Goal: Task Accomplishment & Management: Manage account settings

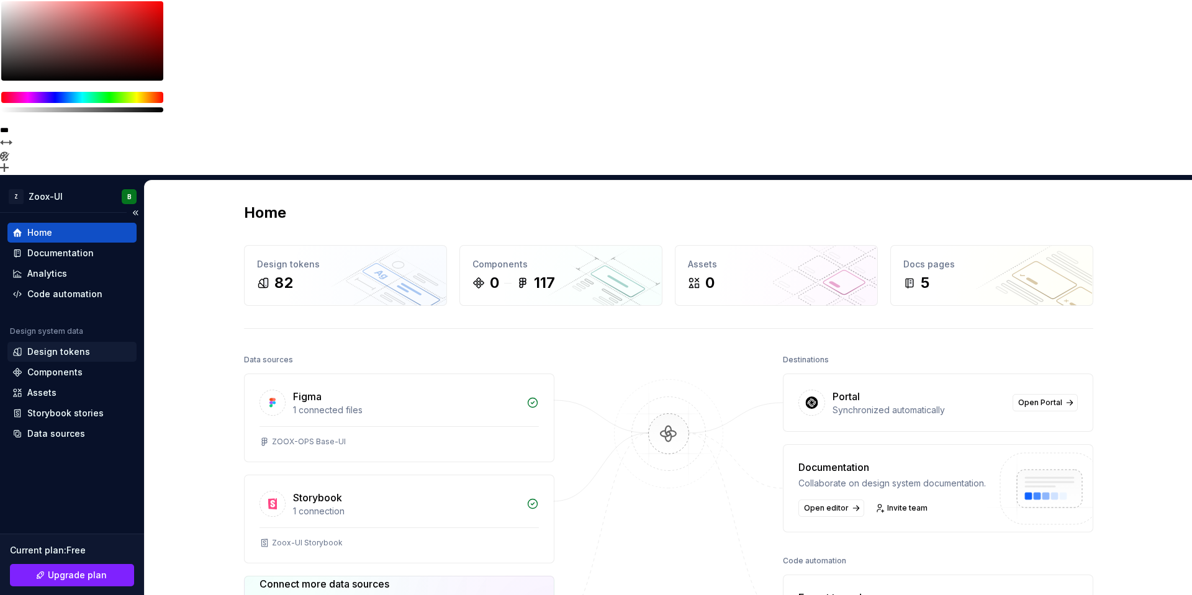
click at [79, 346] on div "Design tokens" at bounding box center [58, 352] width 63 height 12
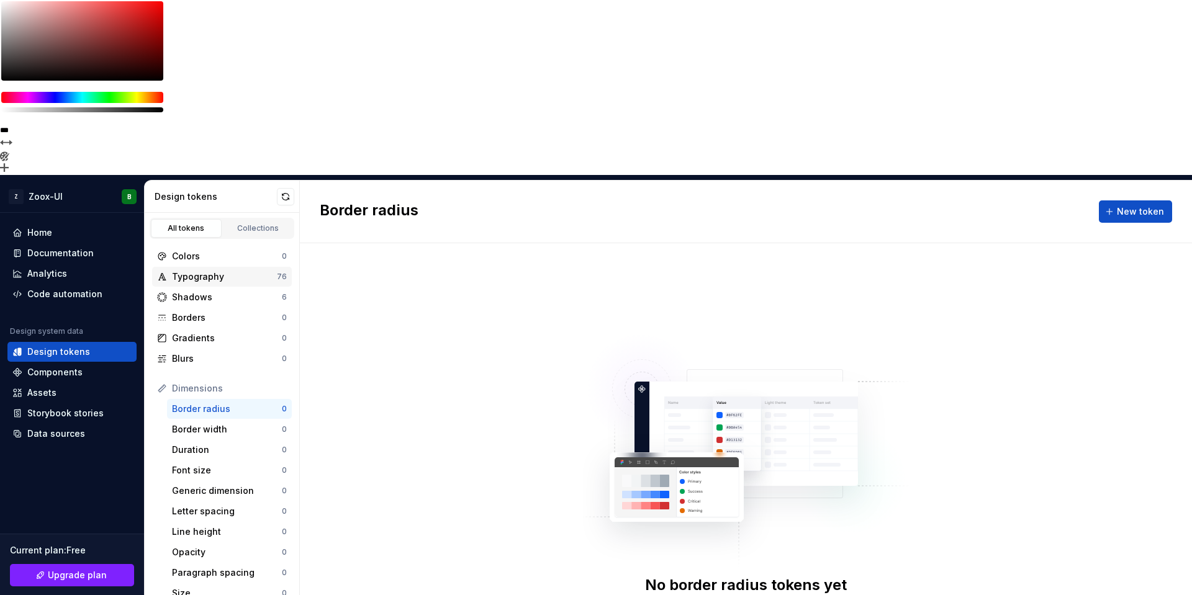
click at [223, 271] on div "Typography" at bounding box center [224, 277] width 105 height 12
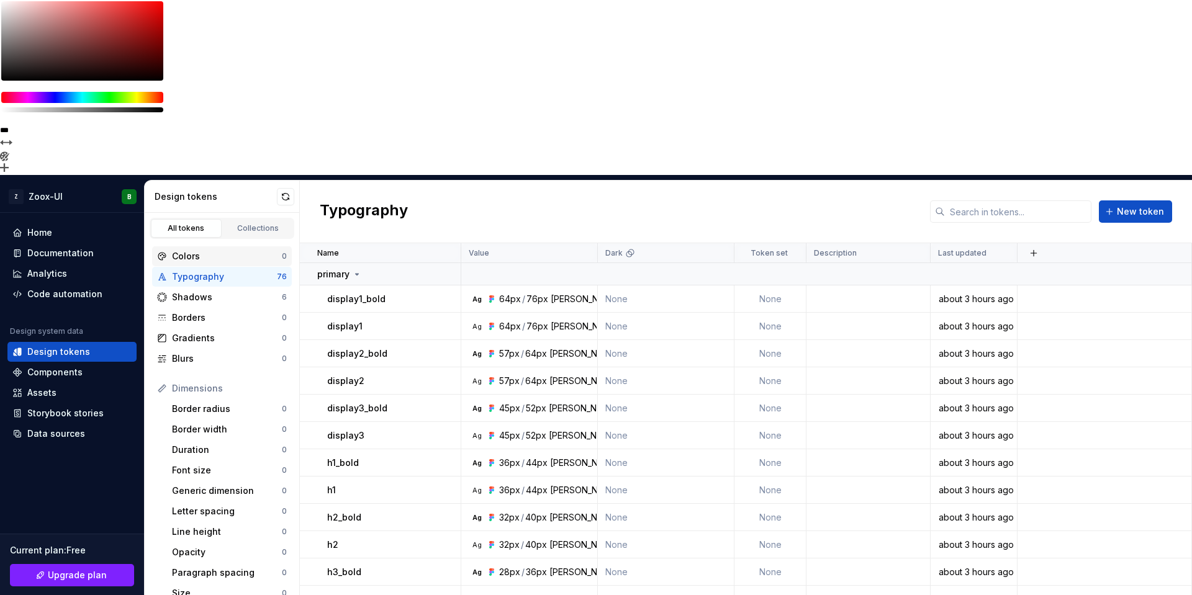
click at [217, 250] on div "Colors" at bounding box center [227, 256] width 110 height 12
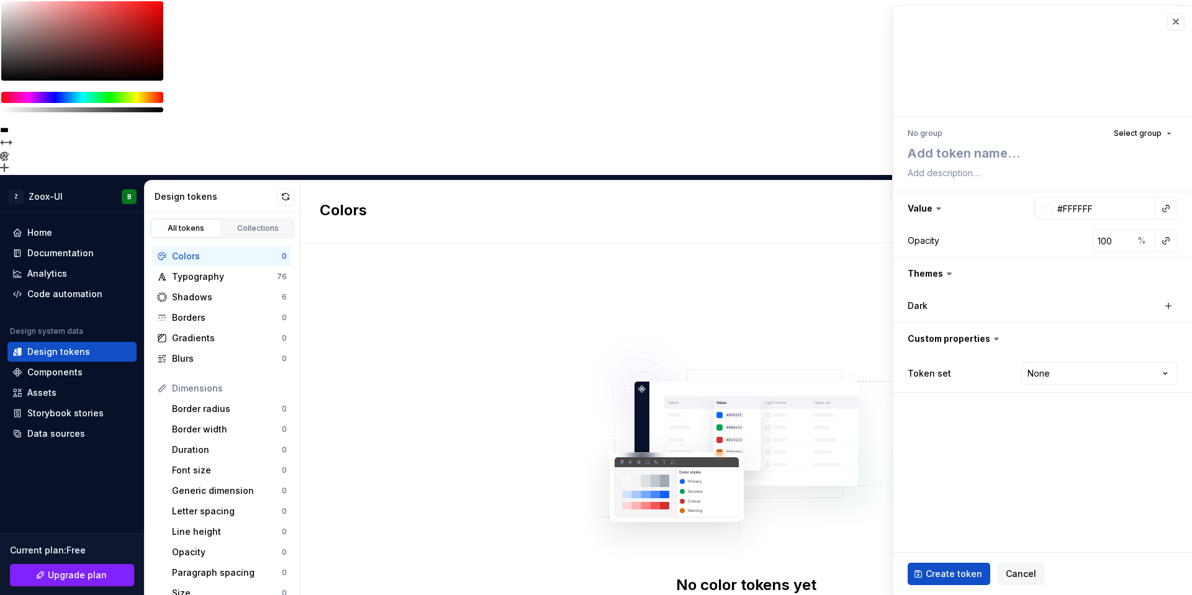
type textarea "*"
click at [788, 320] on img at bounding box center [746, 444] width 326 height 248
click at [1172, 22] on button "button" at bounding box center [1175, 21] width 17 height 17
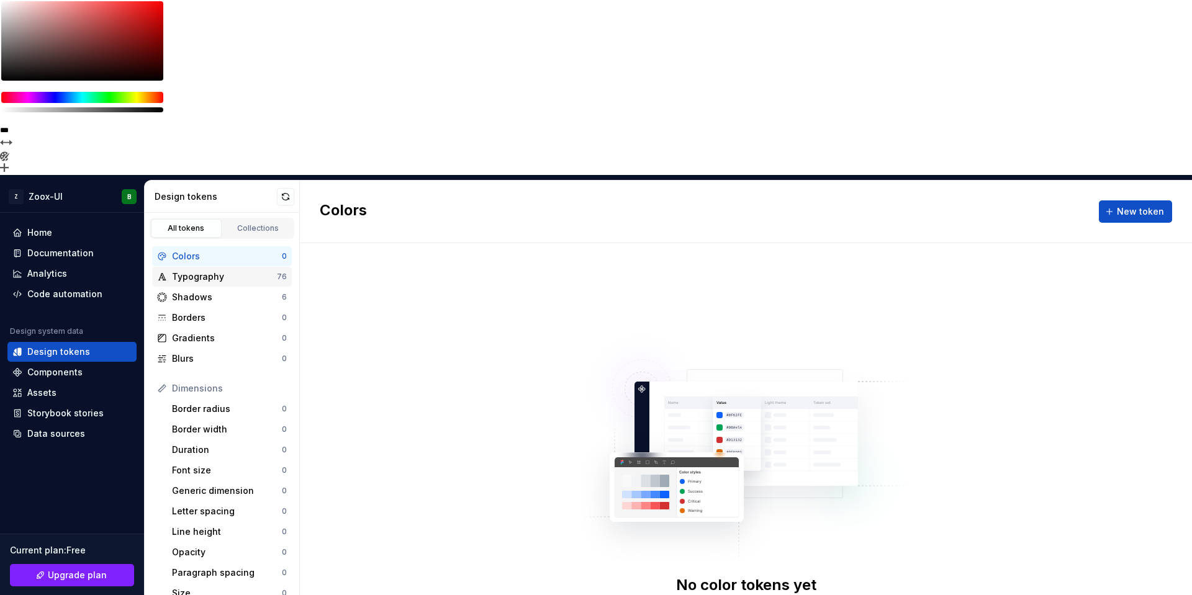
click at [222, 271] on div "Typography" at bounding box center [224, 277] width 105 height 12
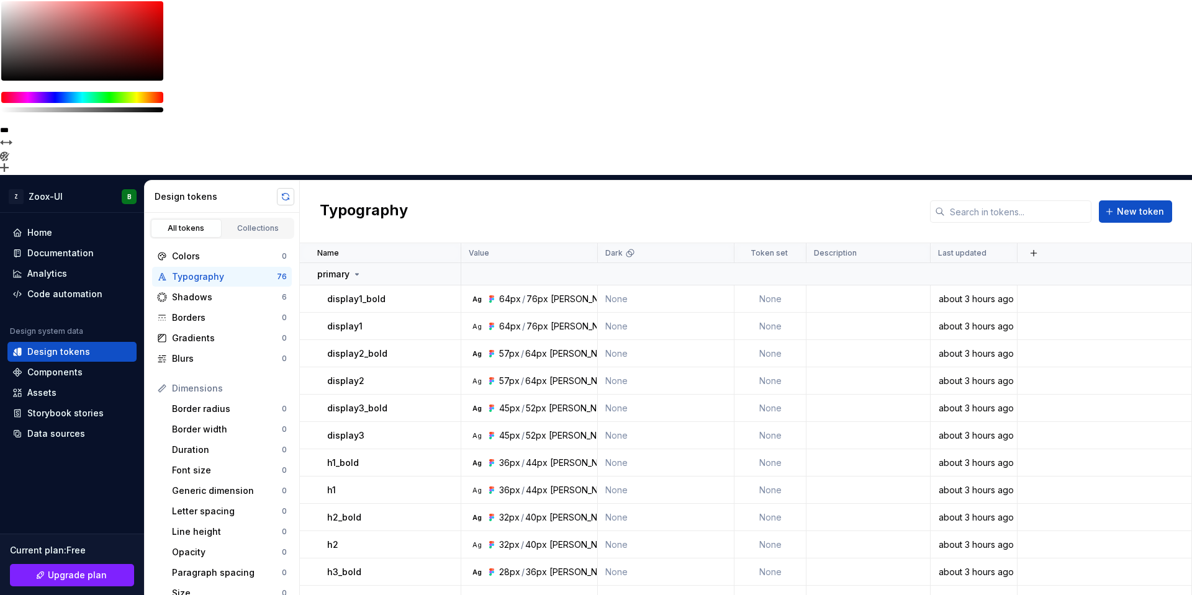
click at [286, 188] on button "button" at bounding box center [285, 196] width 17 height 17
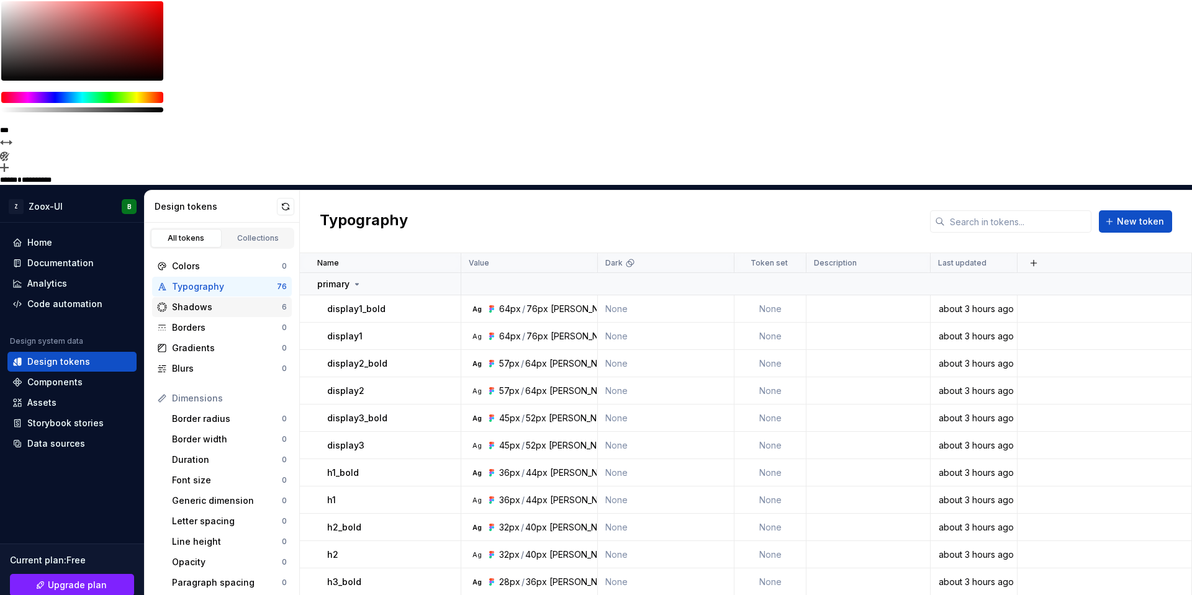
click at [215, 301] on div "Shadows" at bounding box center [227, 307] width 110 height 12
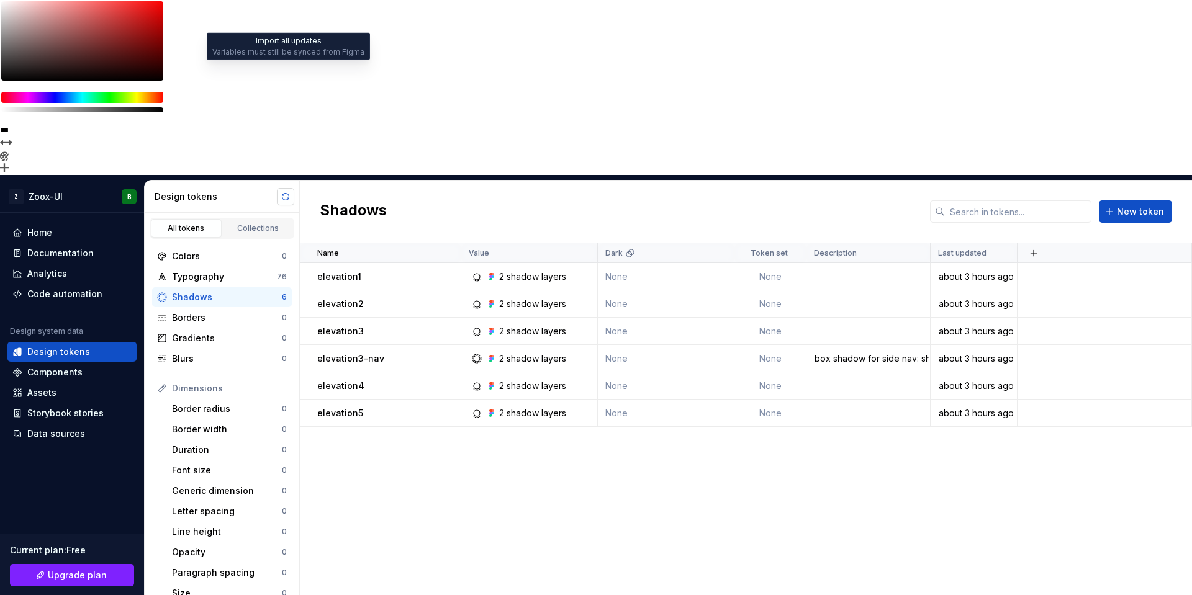
click at [284, 188] on button "button" at bounding box center [285, 196] width 17 height 17
click at [50, 387] on div "Assets" at bounding box center [41, 393] width 29 height 12
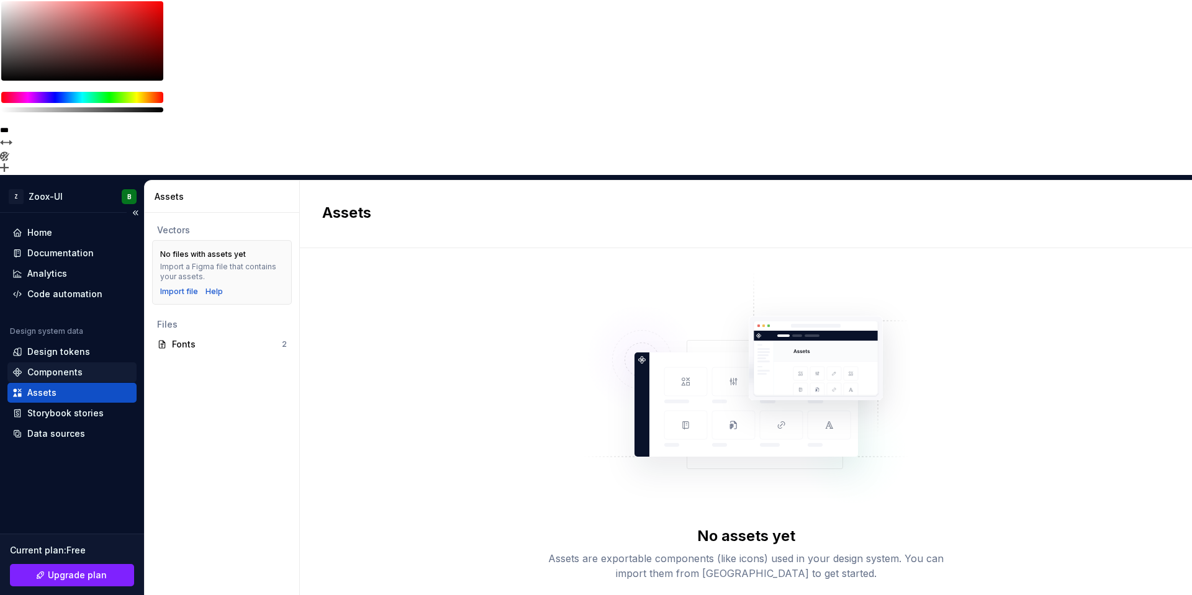
click at [58, 366] on div "Components" at bounding box center [54, 372] width 55 height 12
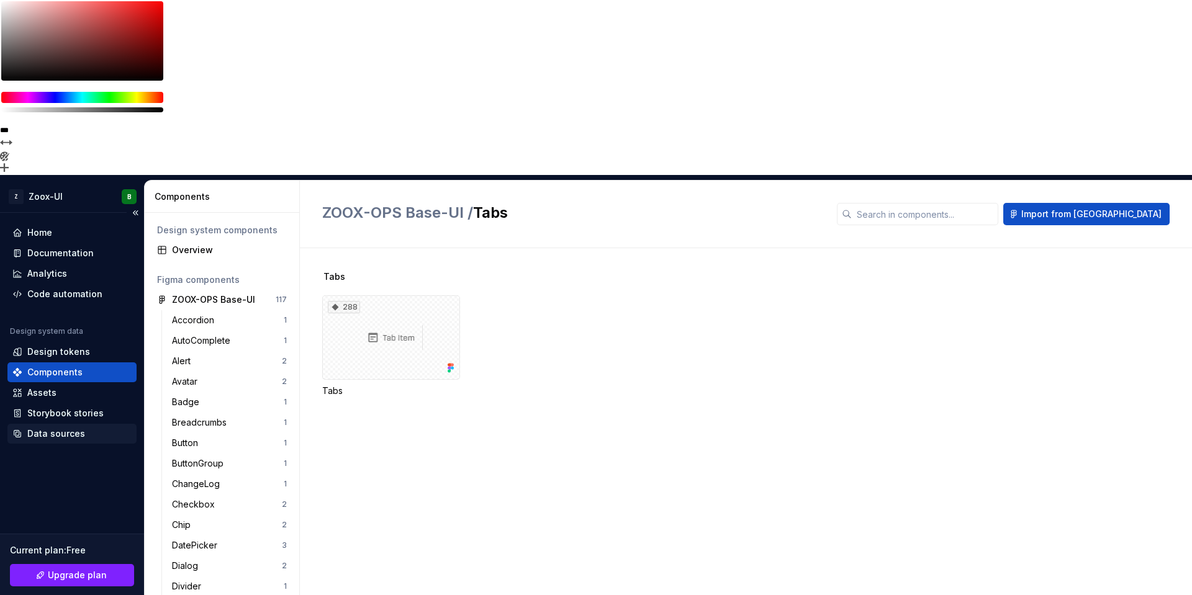
click at [61, 428] on div "Data sources" at bounding box center [56, 434] width 58 height 12
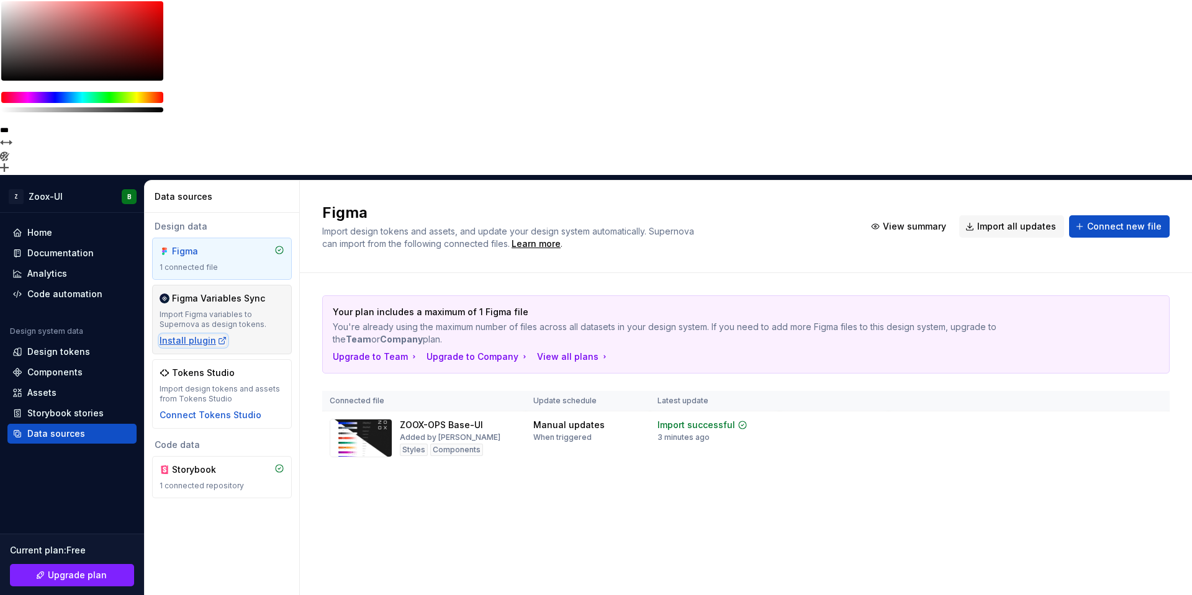
click at [184, 334] on div "Install plugin" at bounding box center [193, 340] width 68 height 12
click at [316, 398] on div "Figma Import design tokens and assets, and update your design system automatica…" at bounding box center [746, 476] width 892 height 590
click at [68, 346] on div "Design tokens" at bounding box center [58, 352] width 63 height 12
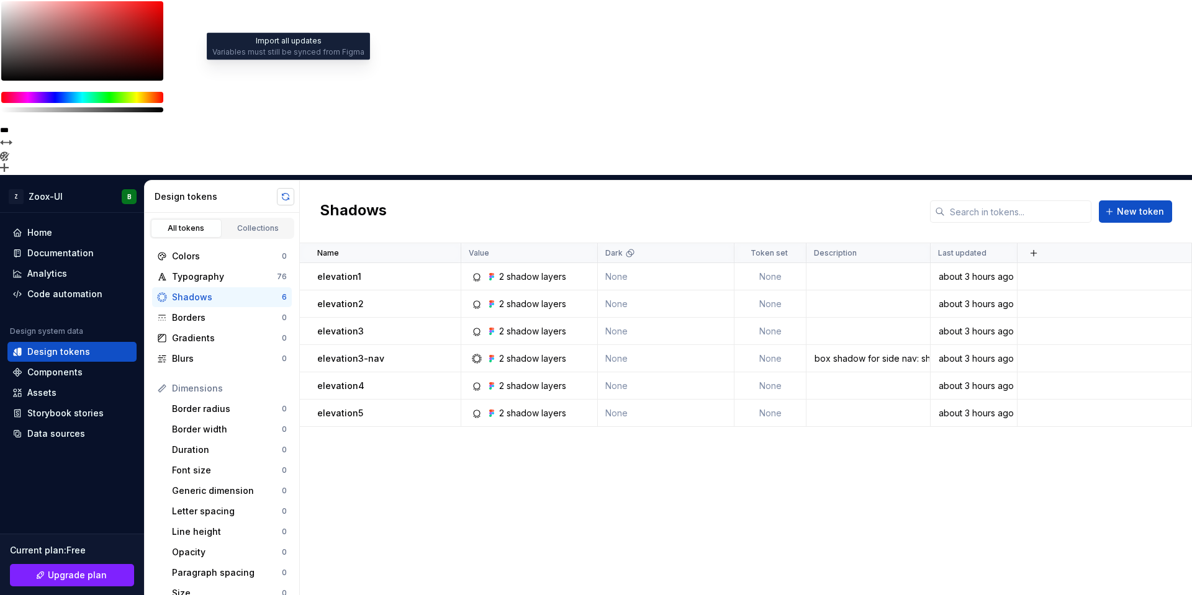
click at [289, 188] on button "button" at bounding box center [285, 196] width 17 height 17
click at [212, 271] on div "Typography" at bounding box center [224, 277] width 104 height 12
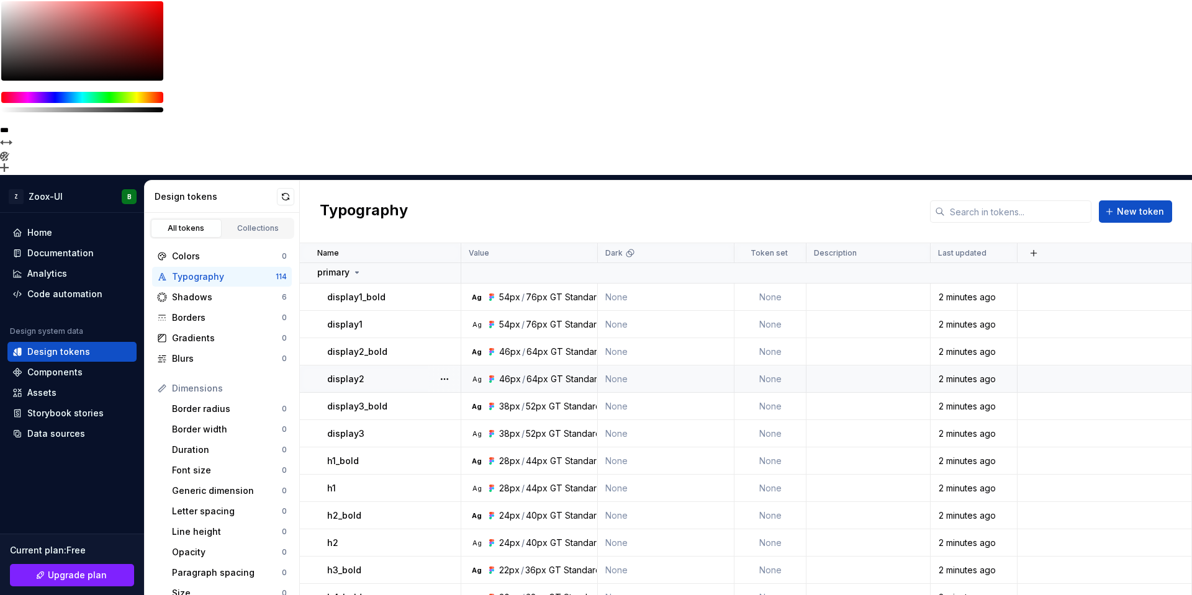
scroll to position [2, 0]
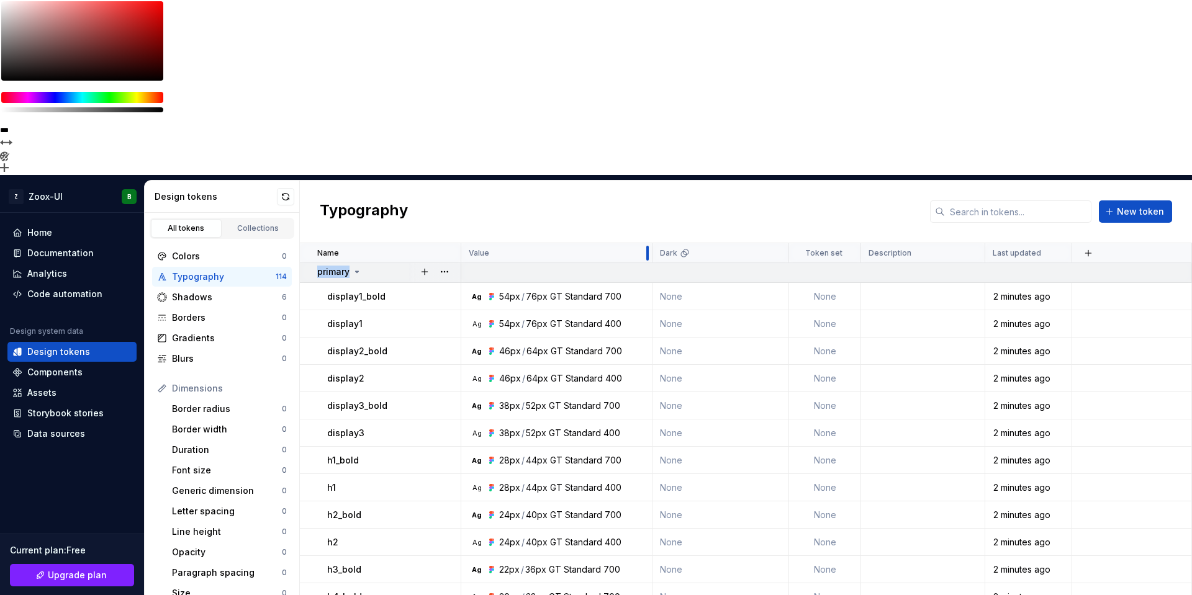
drag, startPoint x: 596, startPoint y: 79, endPoint x: 651, endPoint y: 91, distance: 55.9
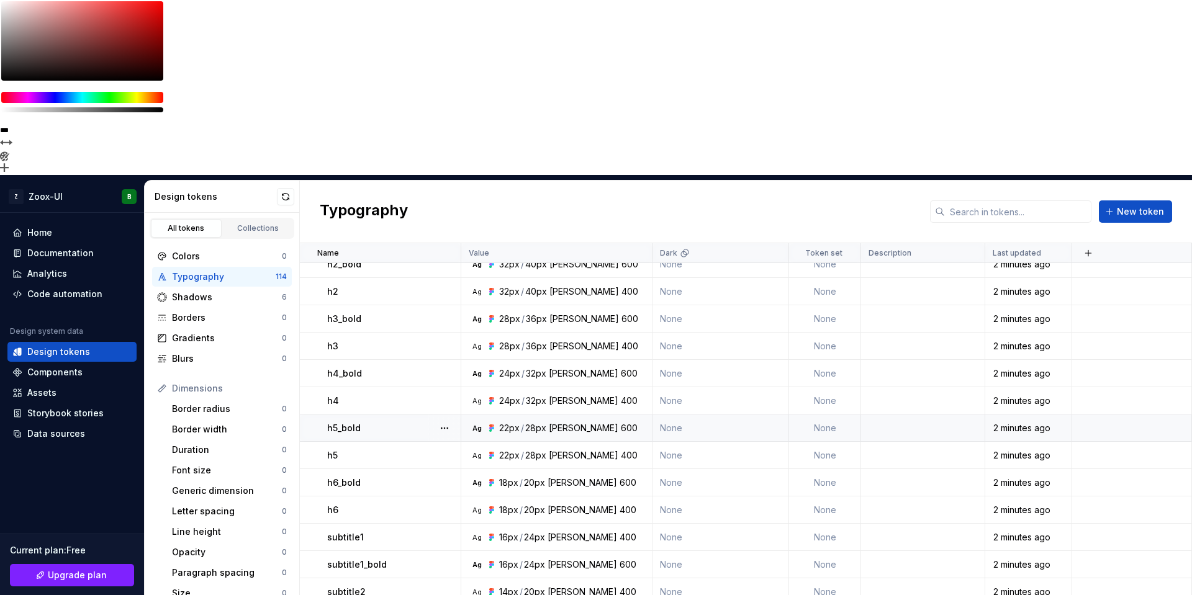
scroll to position [1887, 0]
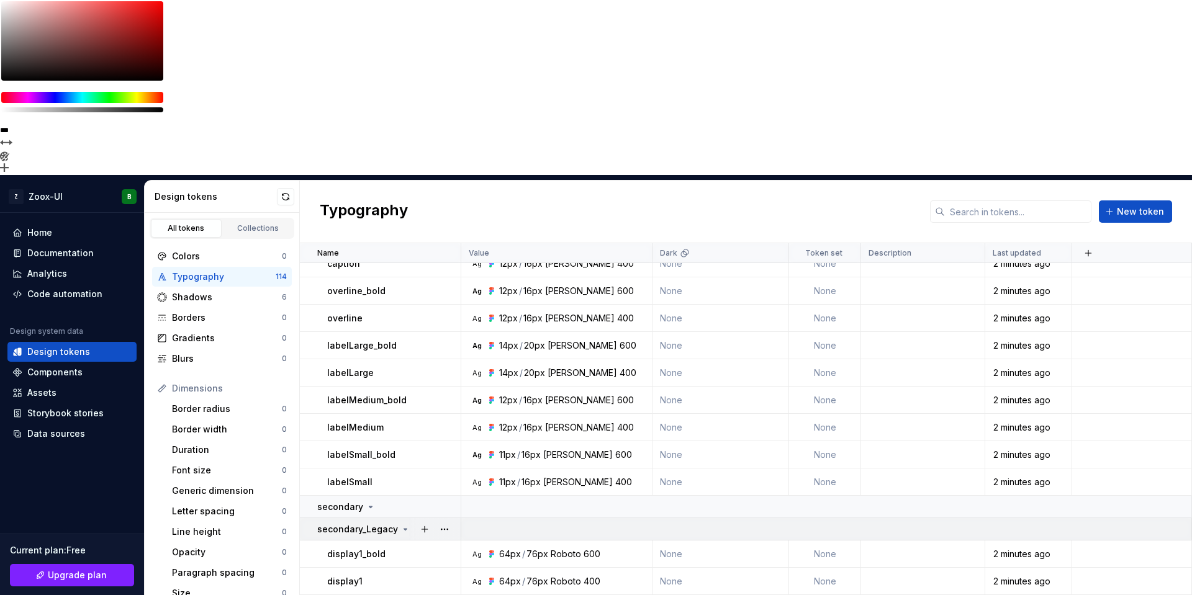
click at [404, 529] on icon at bounding box center [405, 529] width 3 height 1
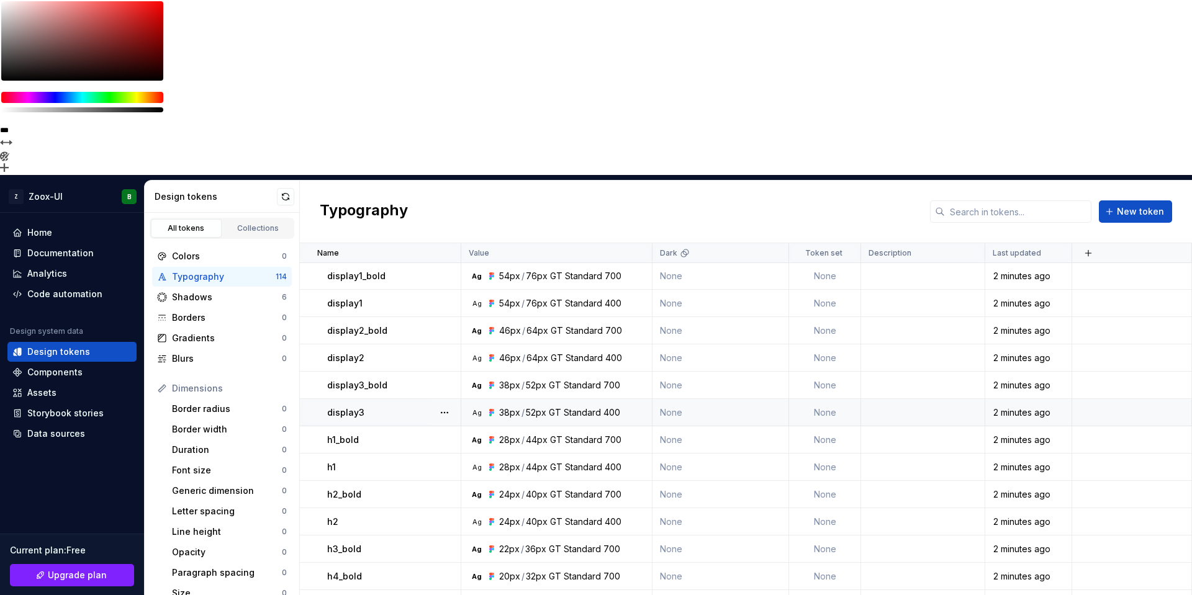
scroll to position [0, 0]
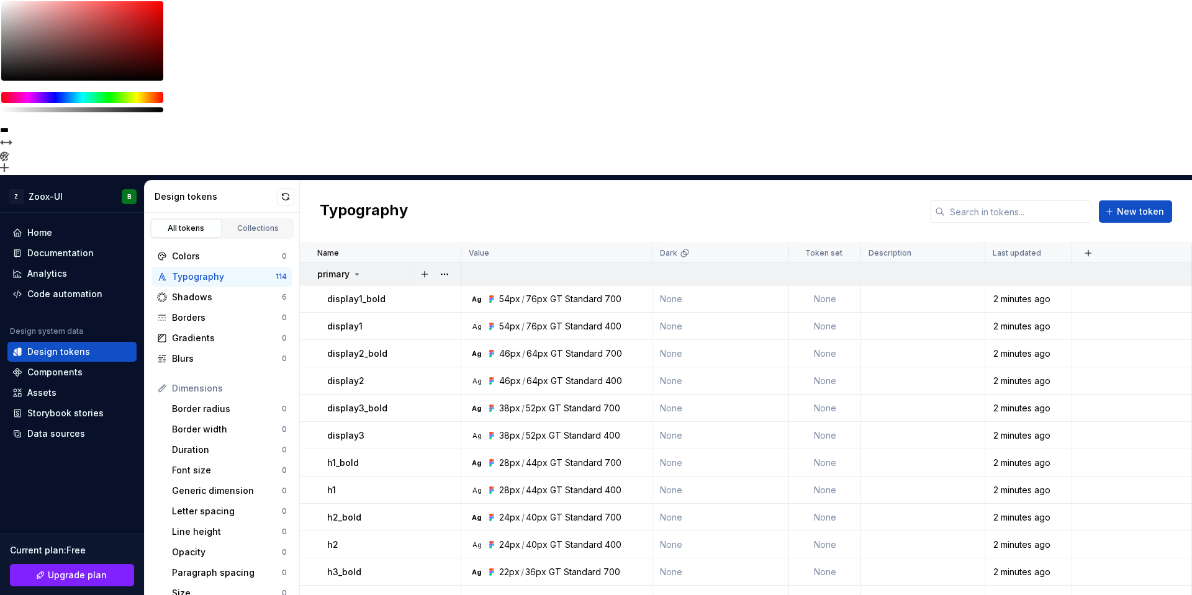
click at [357, 269] on icon at bounding box center [357, 274] width 10 height 10
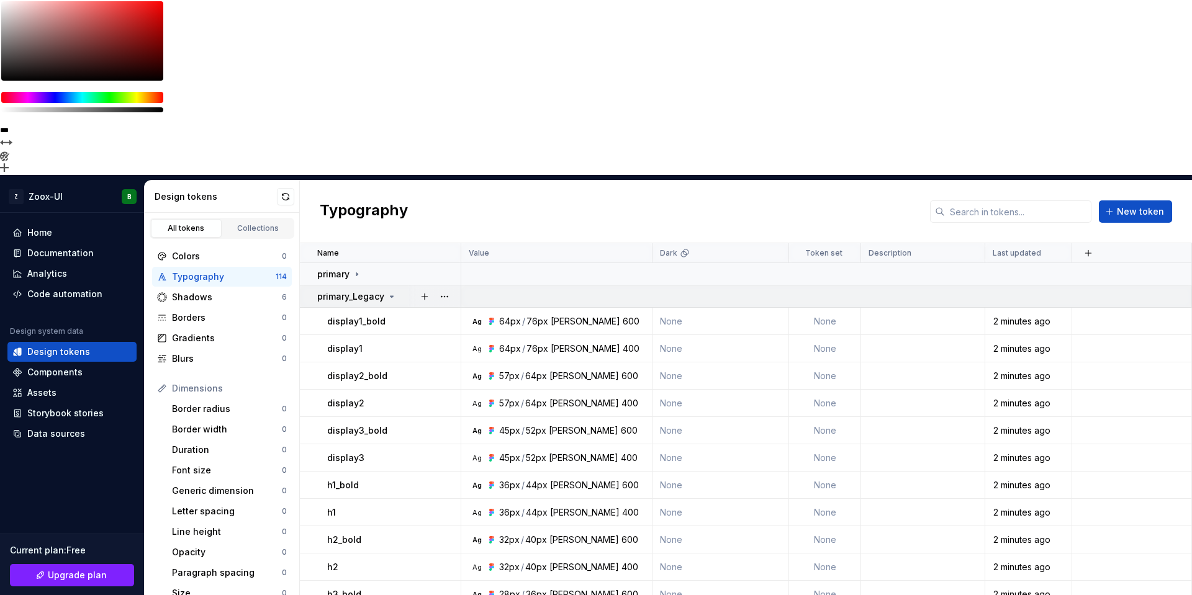
click at [389, 292] on icon at bounding box center [392, 297] width 10 height 10
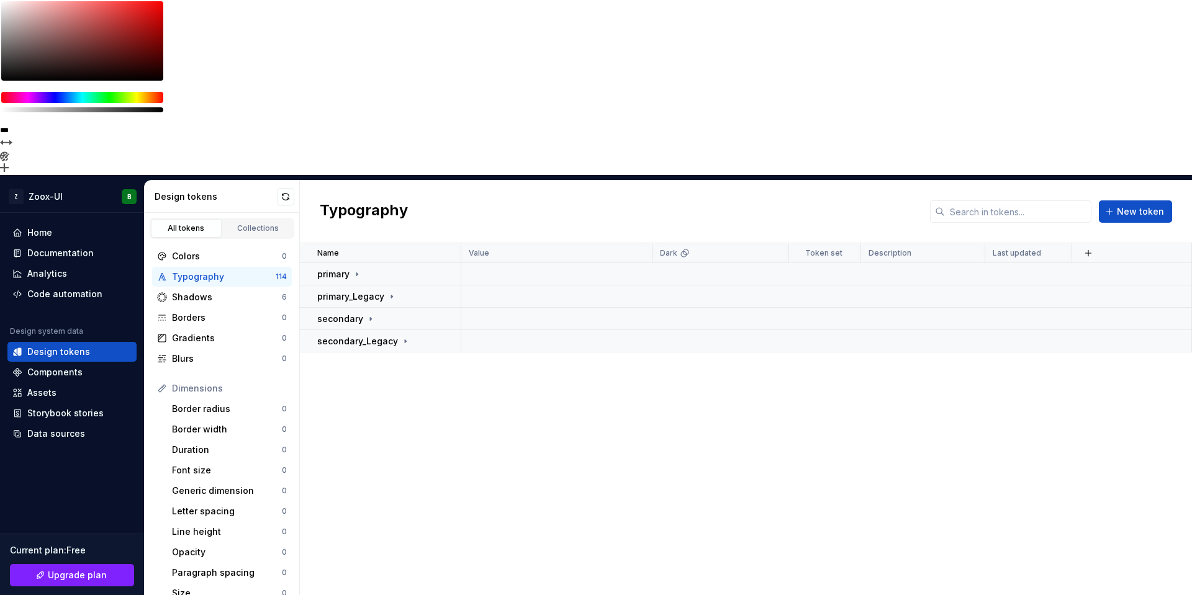
click at [396, 252] on div "Name Value Dark Token set Description Last updated primary primary_Legacy secon…" at bounding box center [746, 506] width 892 height 527
click at [284, 188] on button "button" at bounding box center [285, 196] width 17 height 17
click at [455, 273] on div "Name Value Dark Token set Description Last updated primary primary_Legacy secon…" at bounding box center [746, 506] width 892 height 527
click at [279, 188] on button "button" at bounding box center [285, 196] width 17 height 17
click at [356, 269] on icon at bounding box center [357, 274] width 10 height 10
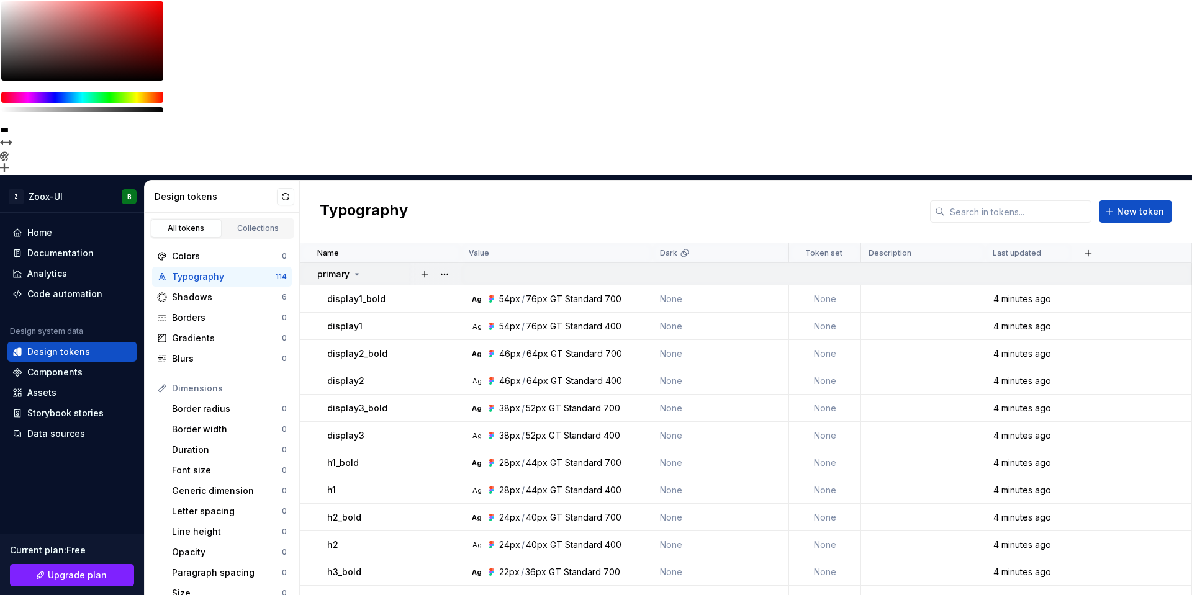
click at [356, 274] on icon at bounding box center [357, 274] width 3 height 1
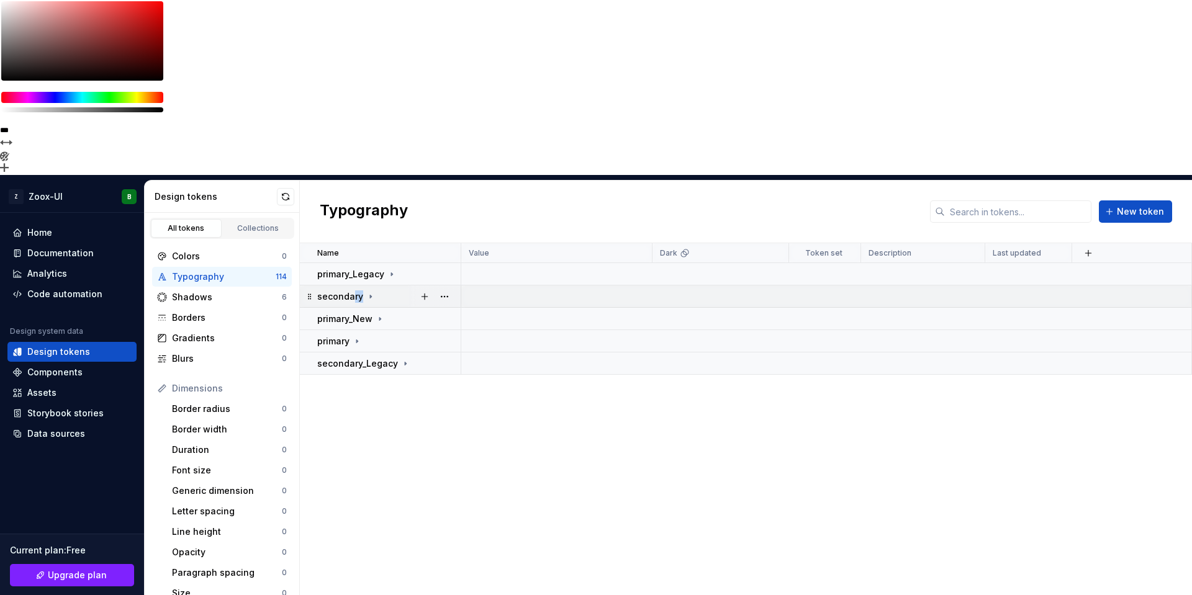
drag, startPoint x: 351, startPoint y: 120, endPoint x: 366, endPoint y: 117, distance: 15.1
click at [365, 290] on div "secondary" at bounding box center [346, 296] width 58 height 12
click at [469, 181] on div "Typography New token" at bounding box center [746, 212] width 892 height 63
click at [463, 181] on div "Typography New token" at bounding box center [746, 212] width 892 height 63
click at [371, 292] on icon at bounding box center [371, 297] width 10 height 10
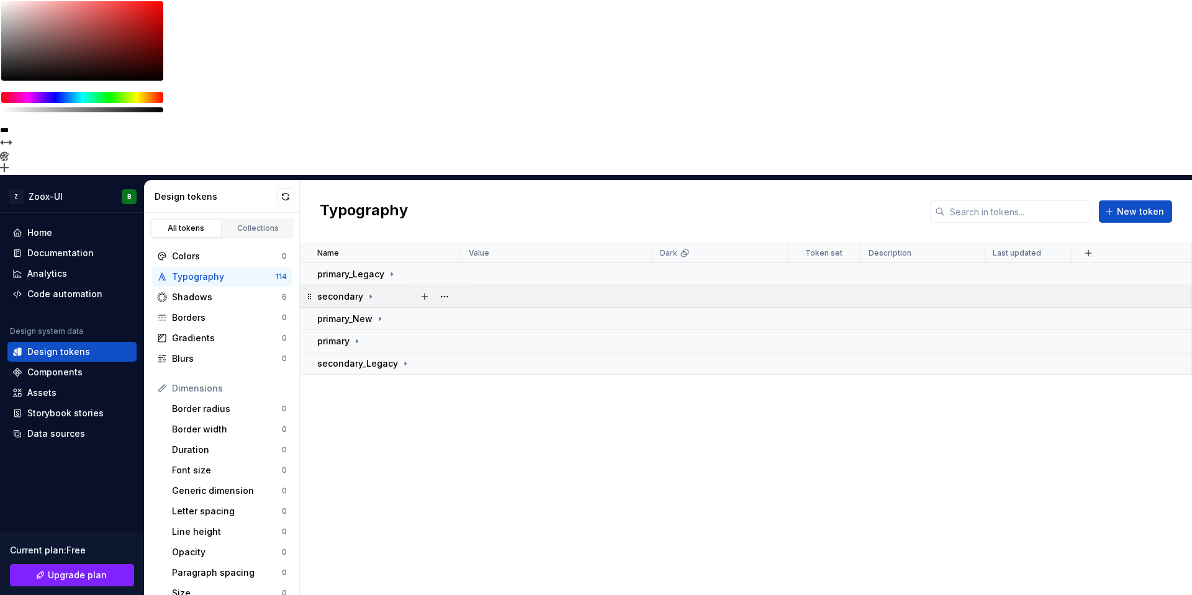
click at [371, 292] on icon at bounding box center [371, 297] width 10 height 10
click at [285, 188] on button "button" at bounding box center [285, 196] width 17 height 17
click at [445, 288] on button "button" at bounding box center [444, 296] width 17 height 17
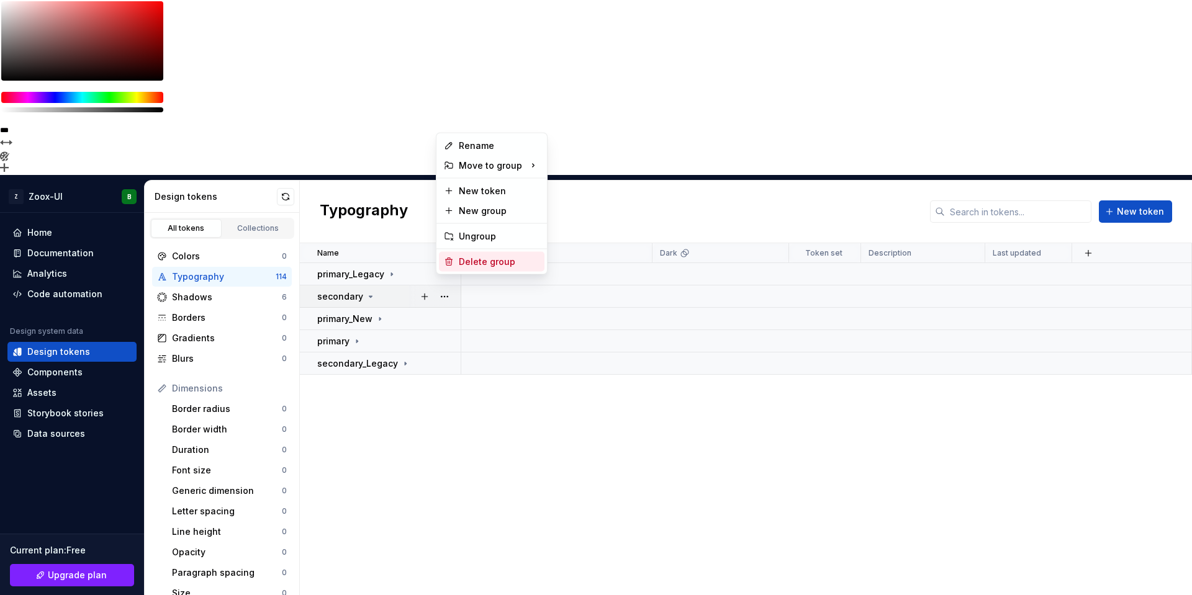
click at [478, 261] on div "Delete group" at bounding box center [499, 262] width 81 height 12
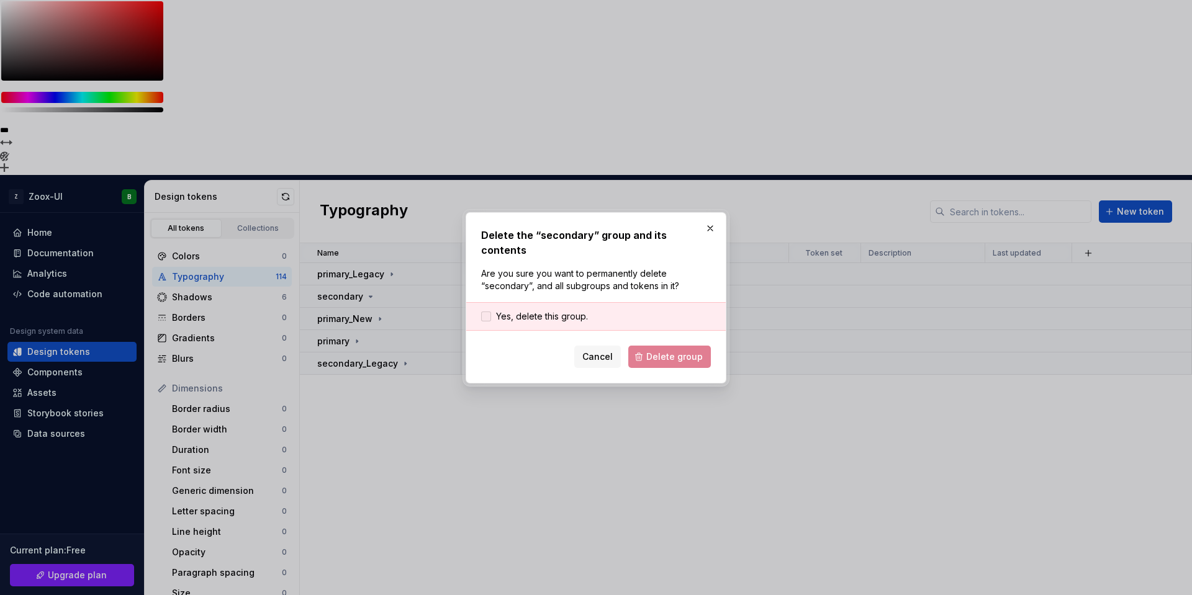
click at [552, 310] on span "Yes, delete this group." at bounding box center [542, 316] width 92 height 12
click at [662, 351] on span "Delete group" at bounding box center [674, 357] width 56 height 12
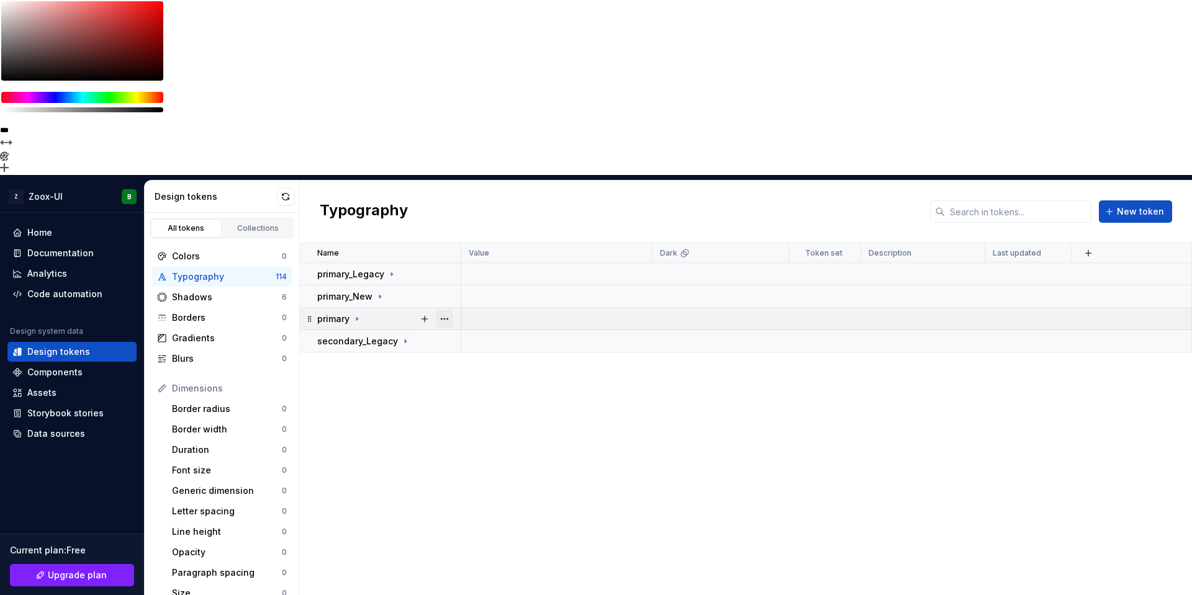
click at [444, 310] on button "button" at bounding box center [444, 318] width 17 height 17
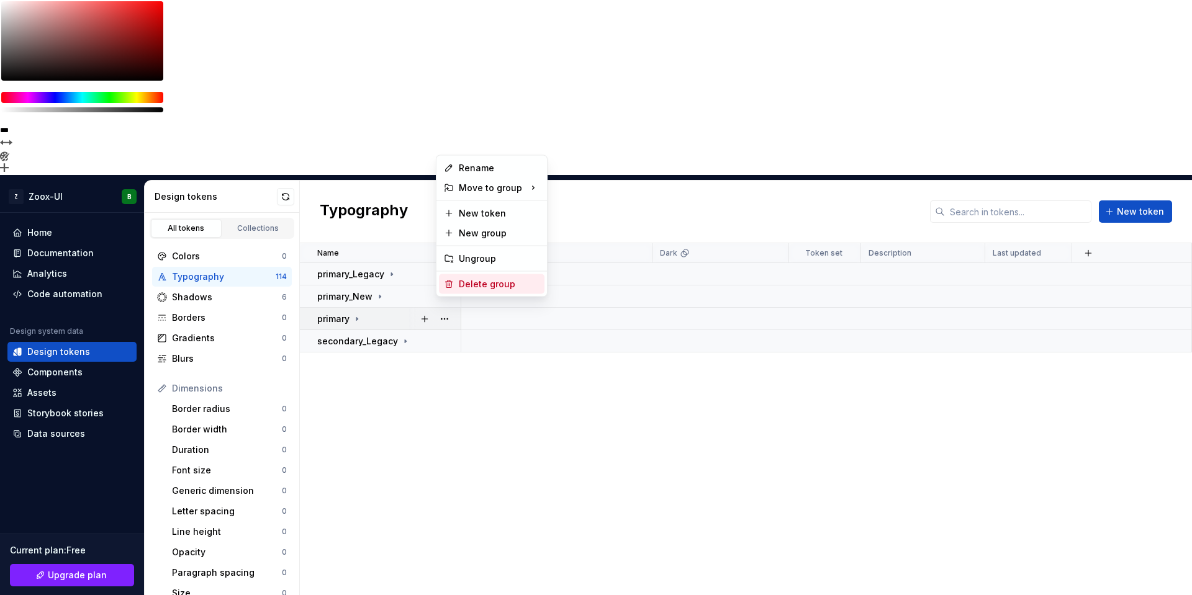
click at [484, 282] on div "Delete group" at bounding box center [499, 284] width 81 height 12
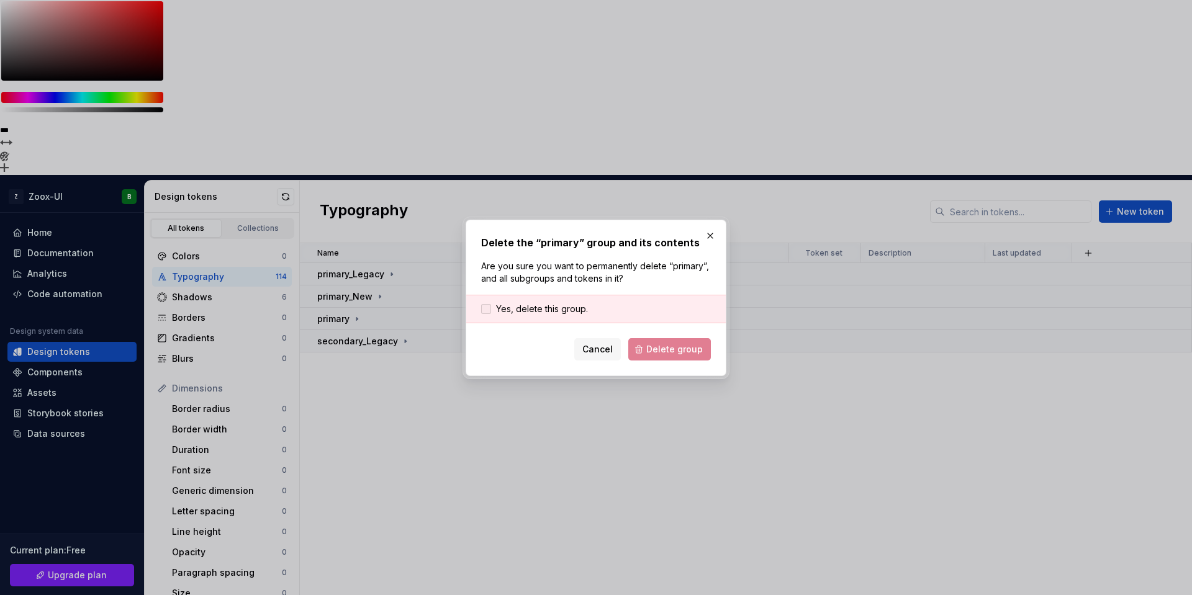
click at [550, 305] on span "Yes, delete this group." at bounding box center [542, 309] width 92 height 12
click at [645, 342] on button "Delete group" at bounding box center [669, 349] width 83 height 22
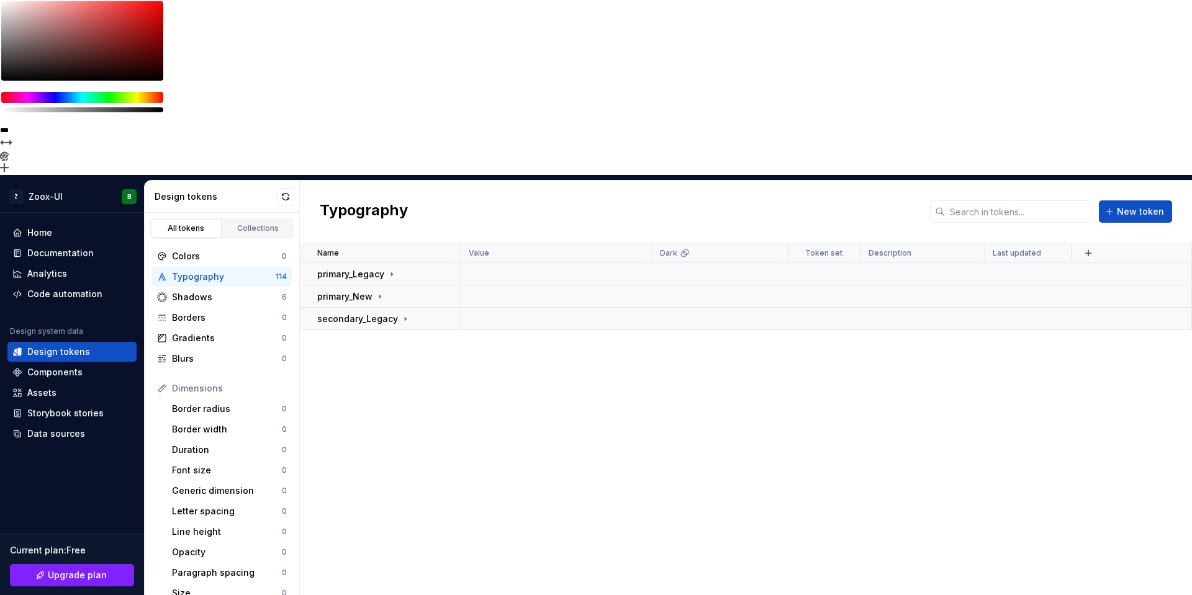
click at [395, 243] on div "Name Value Dark Token set Description Last updated primary_Legacy primary_New s…" at bounding box center [746, 506] width 892 height 527
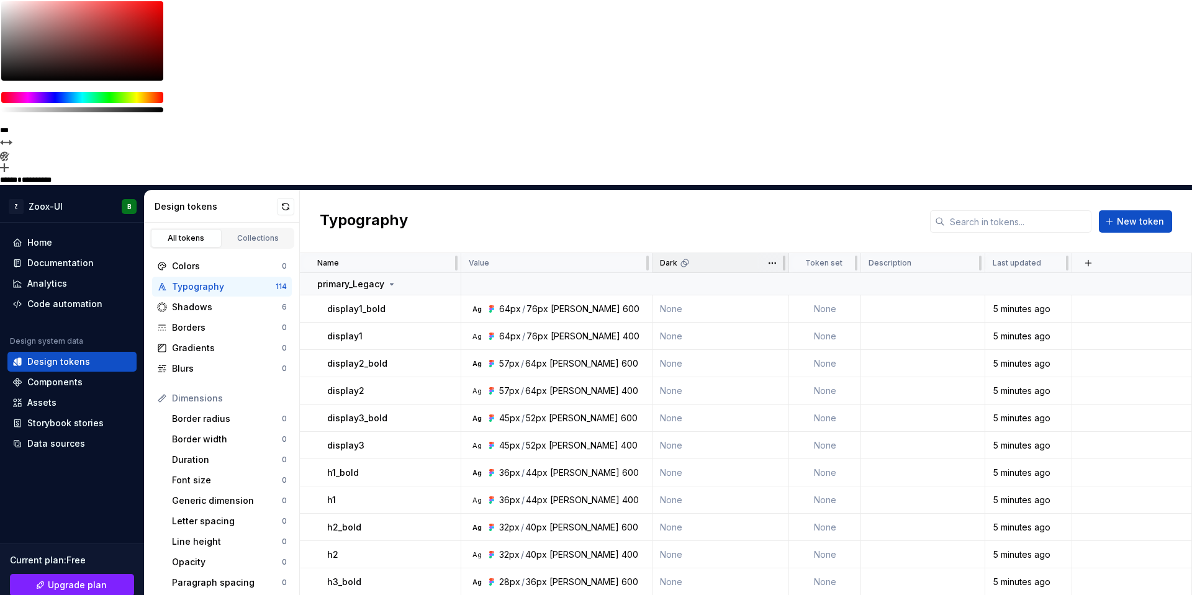
click at [686, 258] on icon at bounding box center [685, 263] width 10 height 10
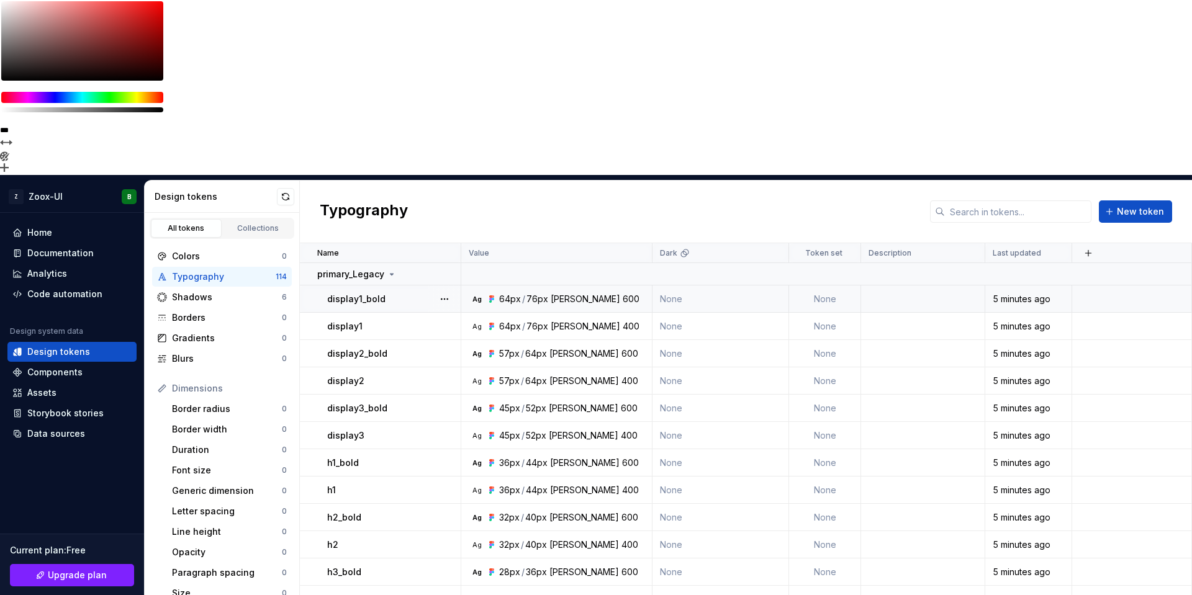
click at [692, 285] on td "None" at bounding box center [720, 298] width 137 height 27
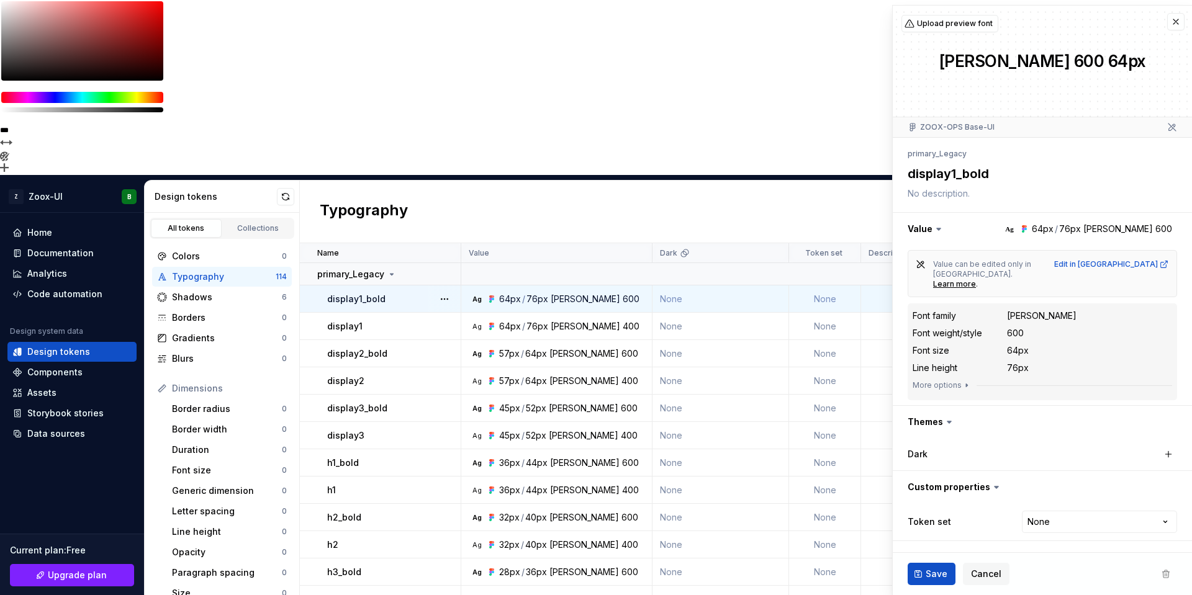
click at [914, 448] on label "Dark" at bounding box center [917, 454] width 20 height 12
click at [1165, 446] on button "button" at bounding box center [1167, 454] width 17 height 17
click at [969, 443] on button "button" at bounding box center [958, 454] width 22 height 22
click at [684, 181] on div "Typography New token" at bounding box center [746, 212] width 892 height 63
click at [1175, 23] on button "button" at bounding box center [1175, 21] width 17 height 17
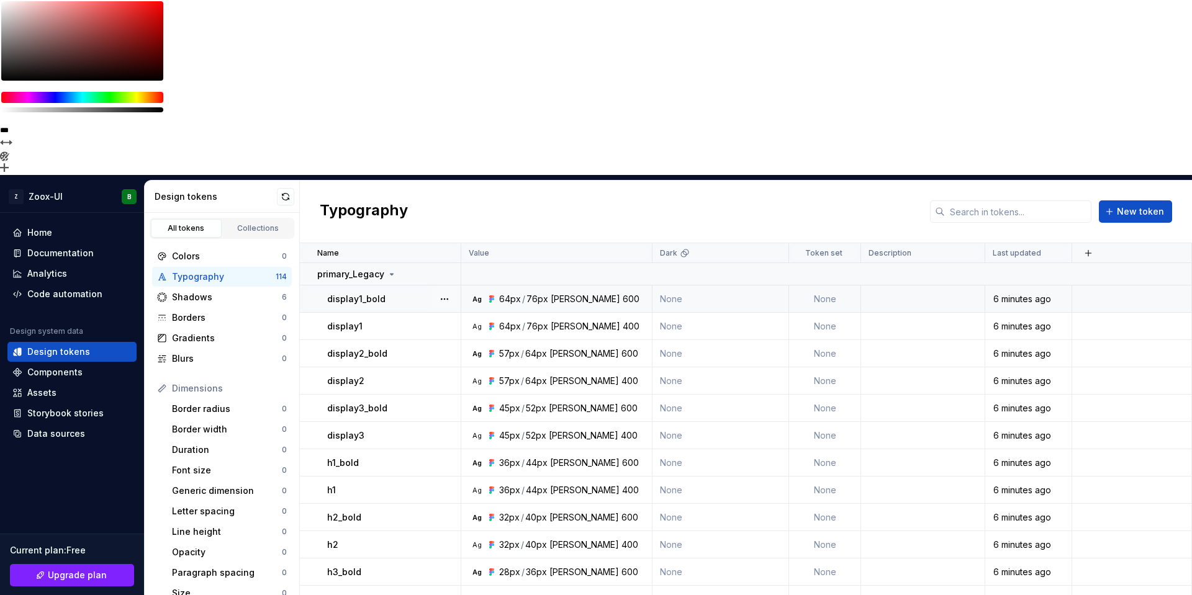
click at [824, 285] on td "None" at bounding box center [825, 298] width 72 height 27
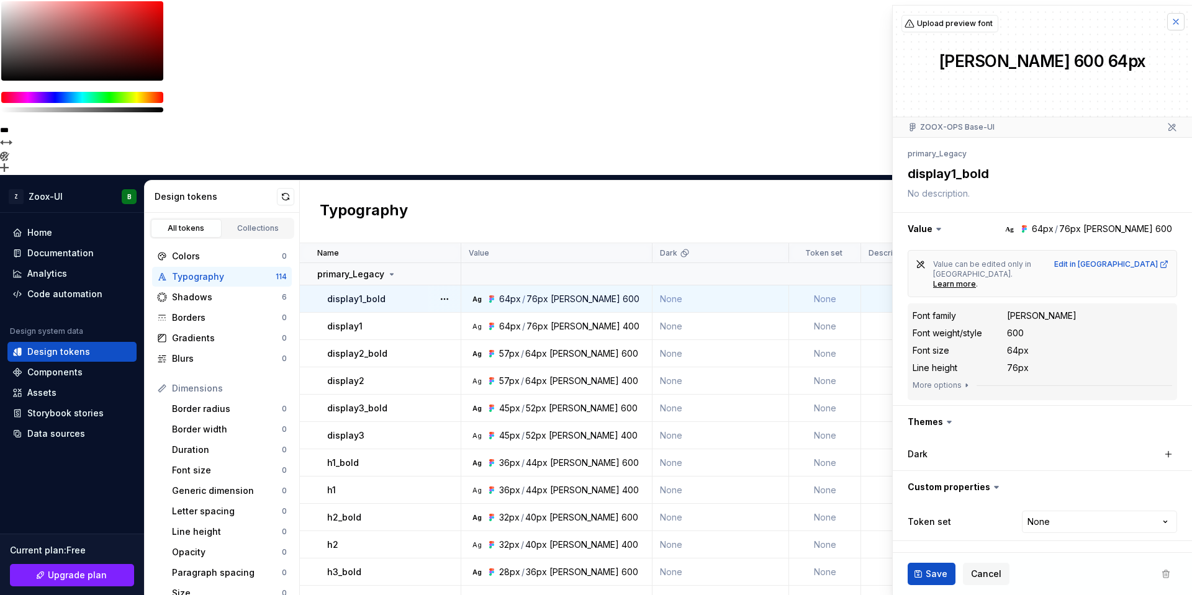
click at [1176, 26] on button "button" at bounding box center [1175, 21] width 17 height 17
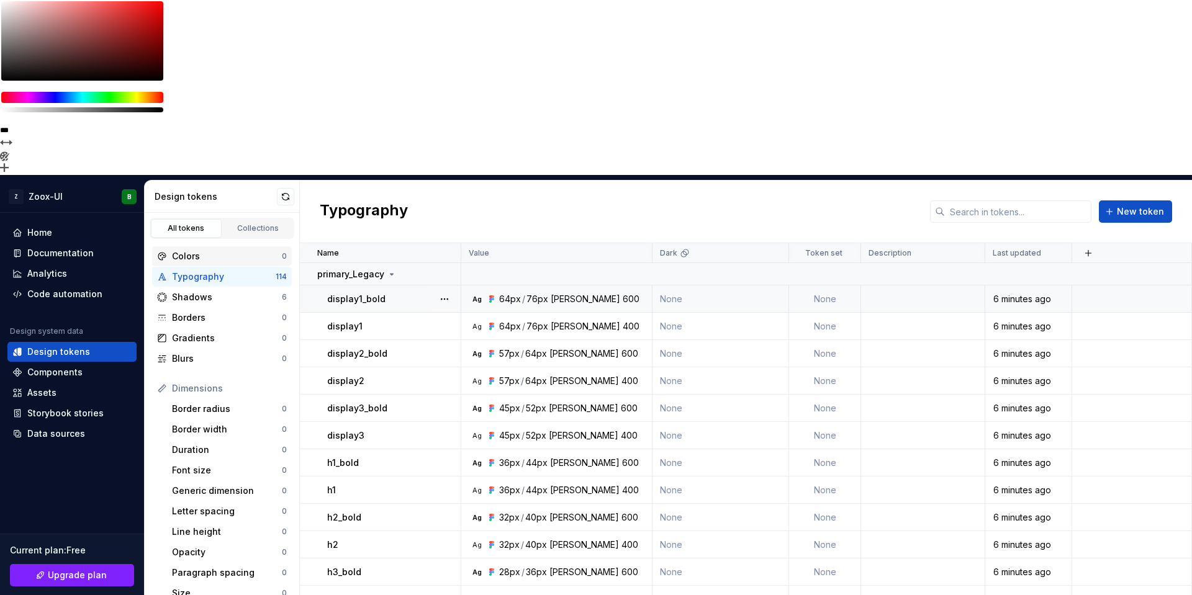
click at [212, 239] on div "Colors 0 Typography 114 Shadows 6 Borders 0 Gradients 0 Blurs 0 Dimensions Bord…" at bounding box center [222, 547] width 155 height 616
click at [208, 246] on div "Colors 0" at bounding box center [222, 256] width 140 height 20
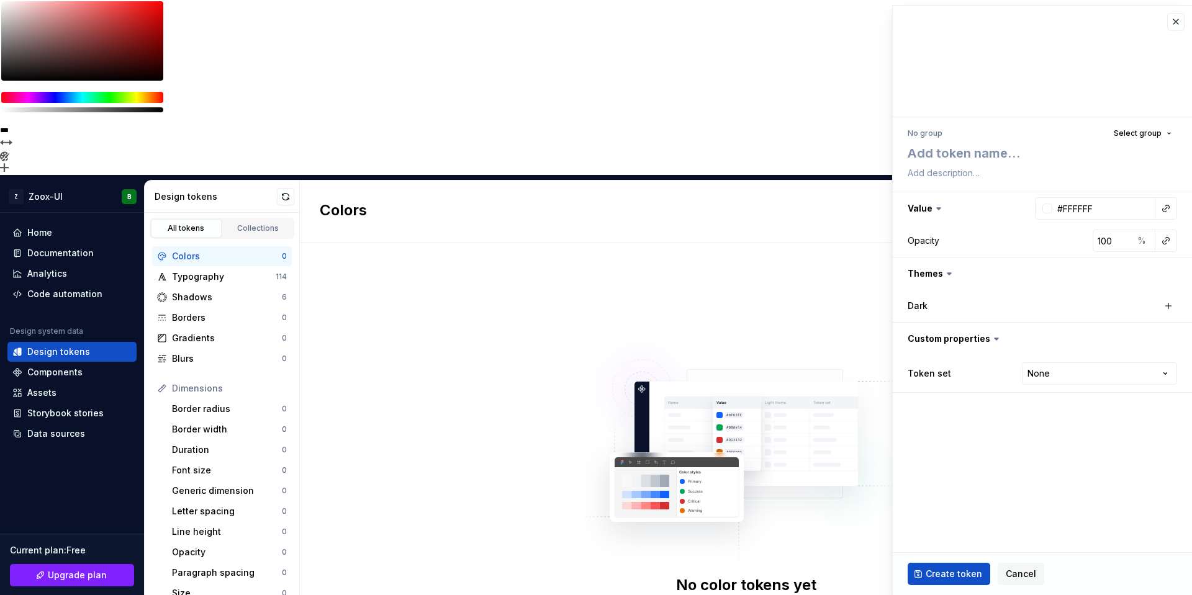
type textarea "*"
click at [1128, 132] on span "Select group" at bounding box center [1137, 133] width 48 height 10
drag, startPoint x: 1076, startPoint y: 130, endPoint x: 1026, endPoint y: 133, distance: 49.7
click at [1076, 131] on div "No group Select group" at bounding box center [1041, 133] width 269 height 17
click at [1094, 379] on html "**********" at bounding box center [596, 297] width 1192 height 595
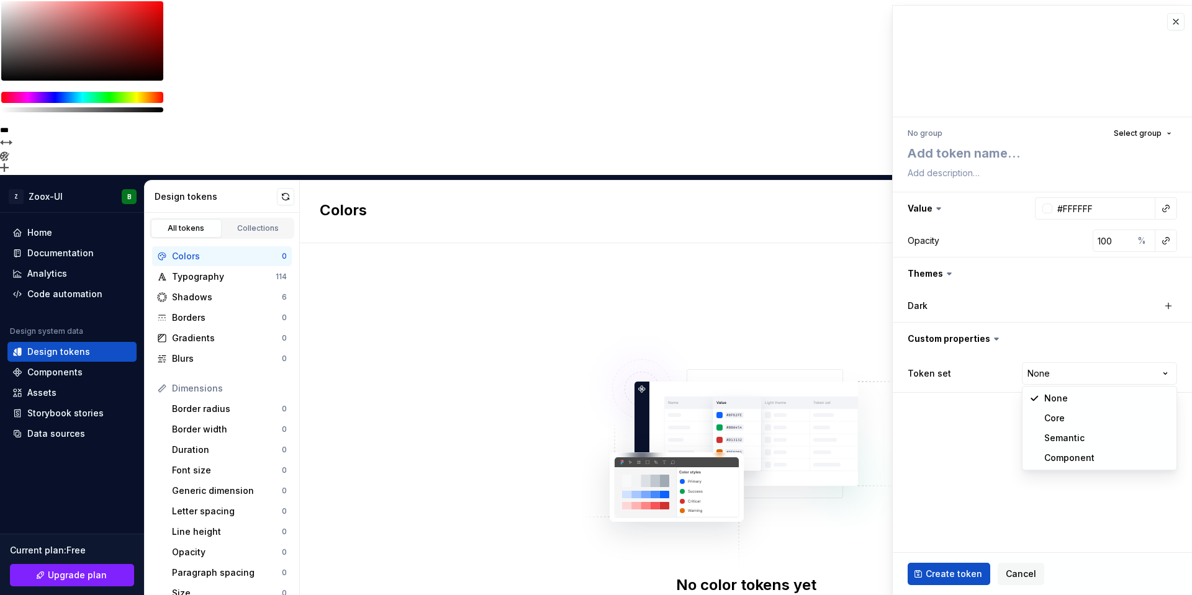
click at [981, 447] on html "**********" at bounding box center [596, 297] width 1192 height 595
click at [981, 305] on div "Dark" at bounding box center [969, 306] width 124 height 12
click at [1013, 575] on span "Cancel" at bounding box center [1020, 574] width 30 height 12
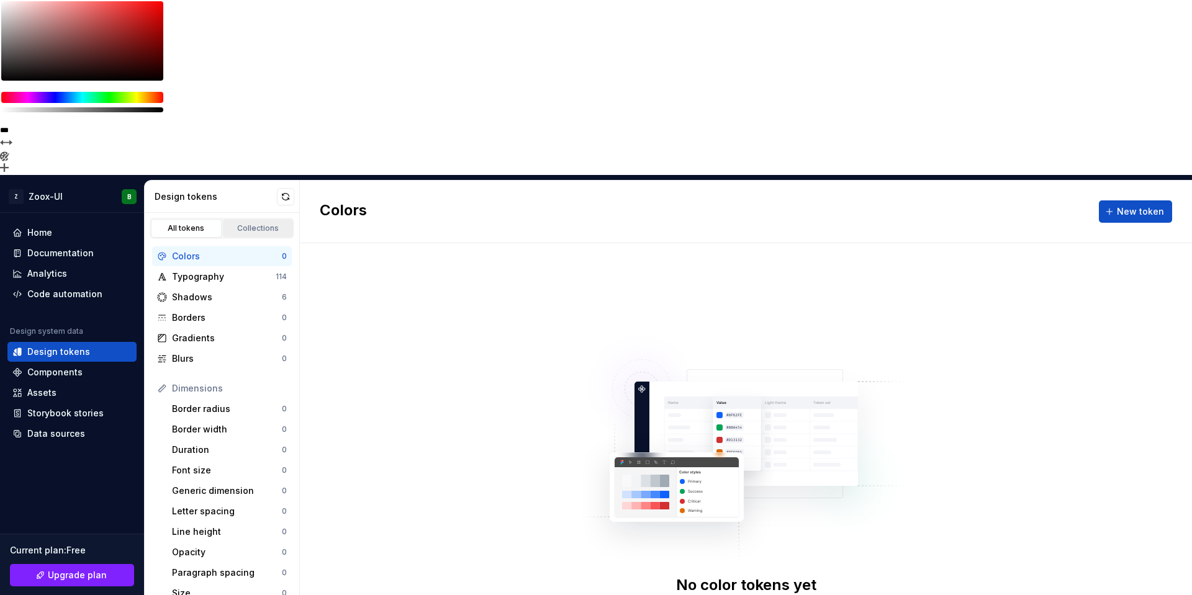
click at [259, 223] on div "Collections" at bounding box center [258, 228] width 62 height 10
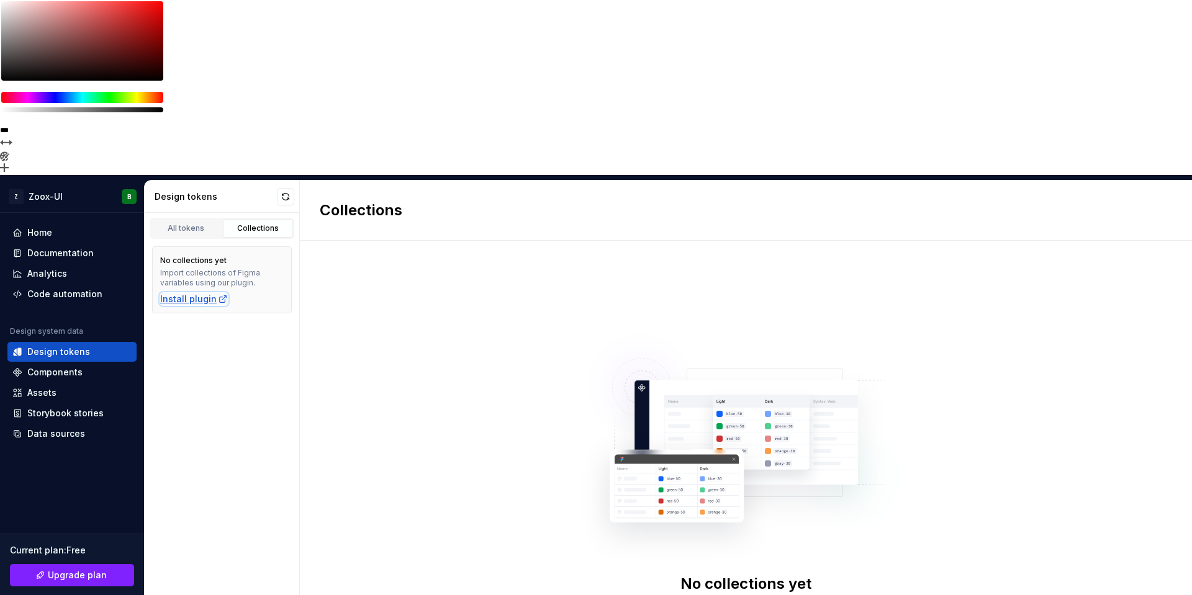
click at [197, 293] on div "Install plugin" at bounding box center [194, 299] width 68 height 12
click at [205, 219] on link "All tokens" at bounding box center [186, 228] width 71 height 19
